Goal: Information Seeking & Learning: Learn about a topic

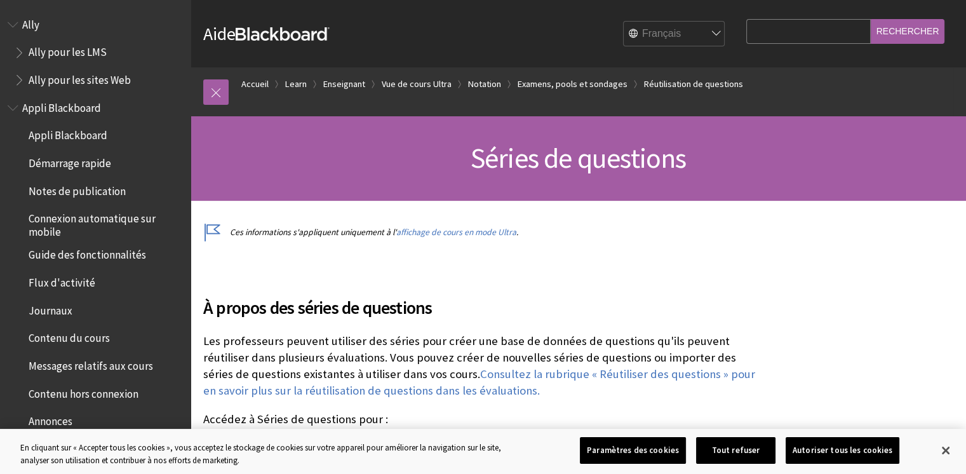
scroll to position [2036, 0]
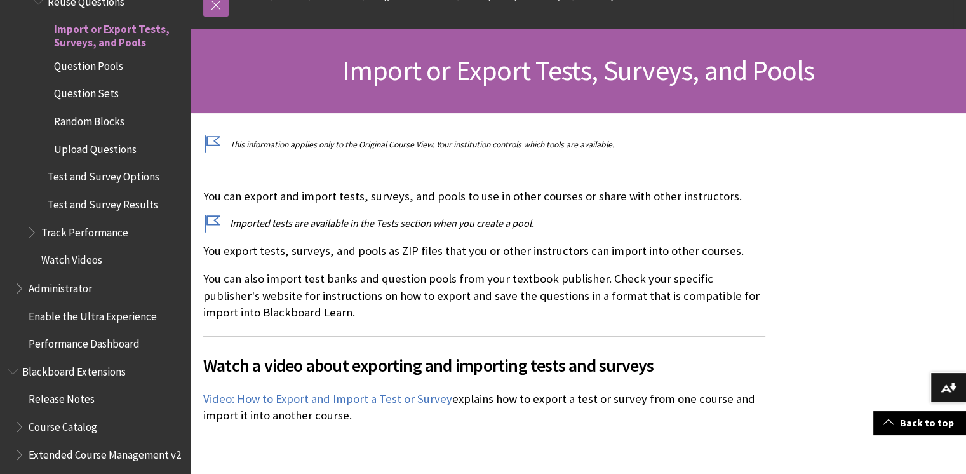
scroll to position [300, 0]
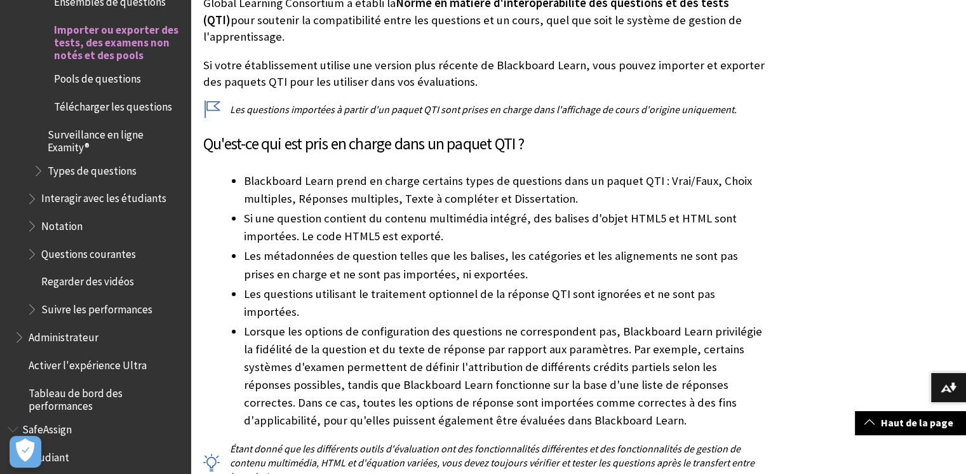
scroll to position [1448, 0]
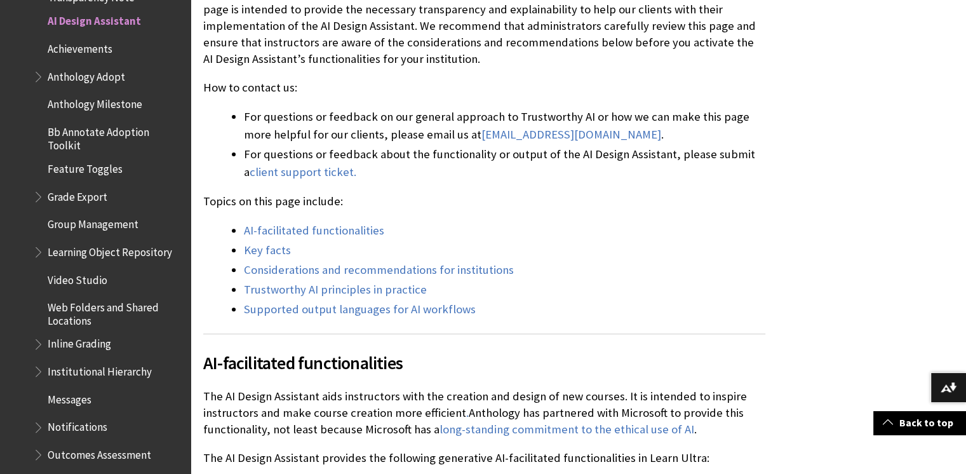
scroll to position [381, 0]
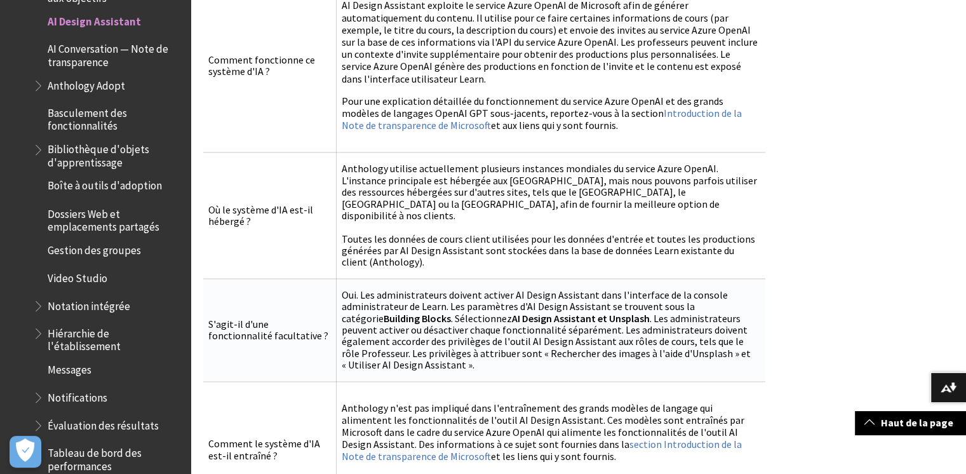
scroll to position [1676, 0]
